Goal: Find specific page/section: Find specific page/section

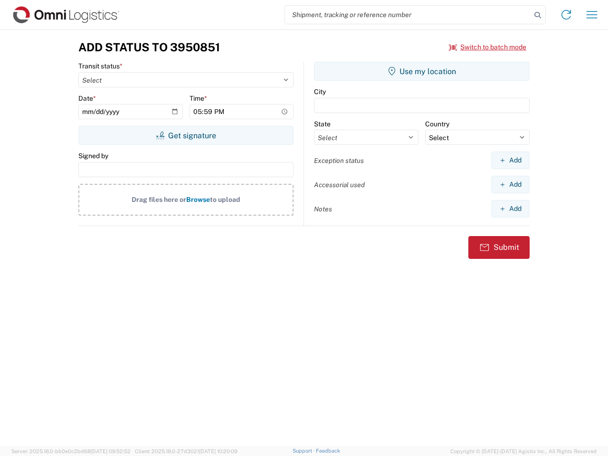
click at [408, 15] on input "search" at bounding box center [408, 15] width 246 height 18
click at [538, 15] on icon at bounding box center [537, 15] width 13 height 13
click at [566, 15] on icon at bounding box center [566, 14] width 15 height 15
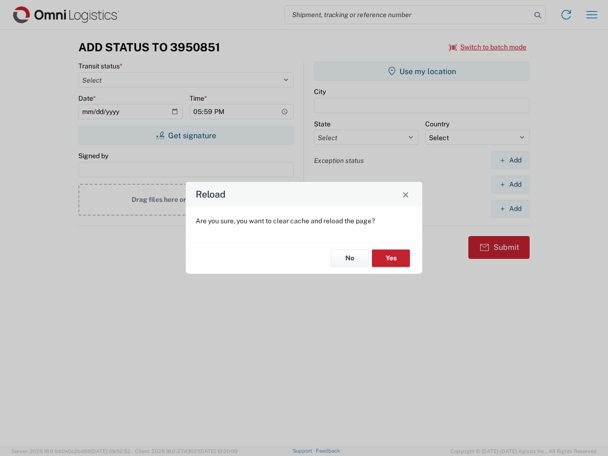
click at [592, 15] on div "Reload Are you sure, you want to clear cache and reload the page? No Yes" at bounding box center [304, 228] width 608 height 456
click at [488, 47] on div "Reload Are you sure, you want to clear cache and reload the page? No Yes" at bounding box center [304, 228] width 608 height 456
click at [186, 135] on div "Reload Are you sure, you want to clear cache and reload the page? No Yes" at bounding box center [304, 228] width 608 height 456
click at [422, 71] on div "Reload Are you sure, you want to clear cache and reload the page? No Yes" at bounding box center [304, 228] width 608 height 456
click at [510, 160] on div "Reload Are you sure, you want to clear cache and reload the page? No Yes" at bounding box center [304, 228] width 608 height 456
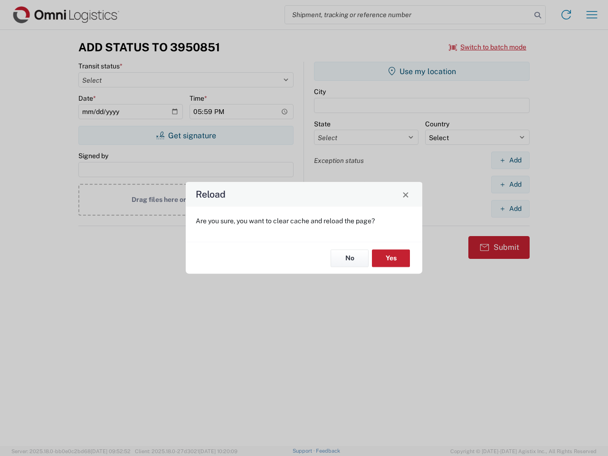
click at [510, 184] on div "Reload Are you sure, you want to clear cache and reload the page? No Yes" at bounding box center [304, 228] width 608 height 456
click at [510, 209] on div "Reload Are you sure, you want to clear cache and reload the page? No Yes" at bounding box center [304, 228] width 608 height 456
